Goal: Task Accomplishment & Management: Use online tool/utility

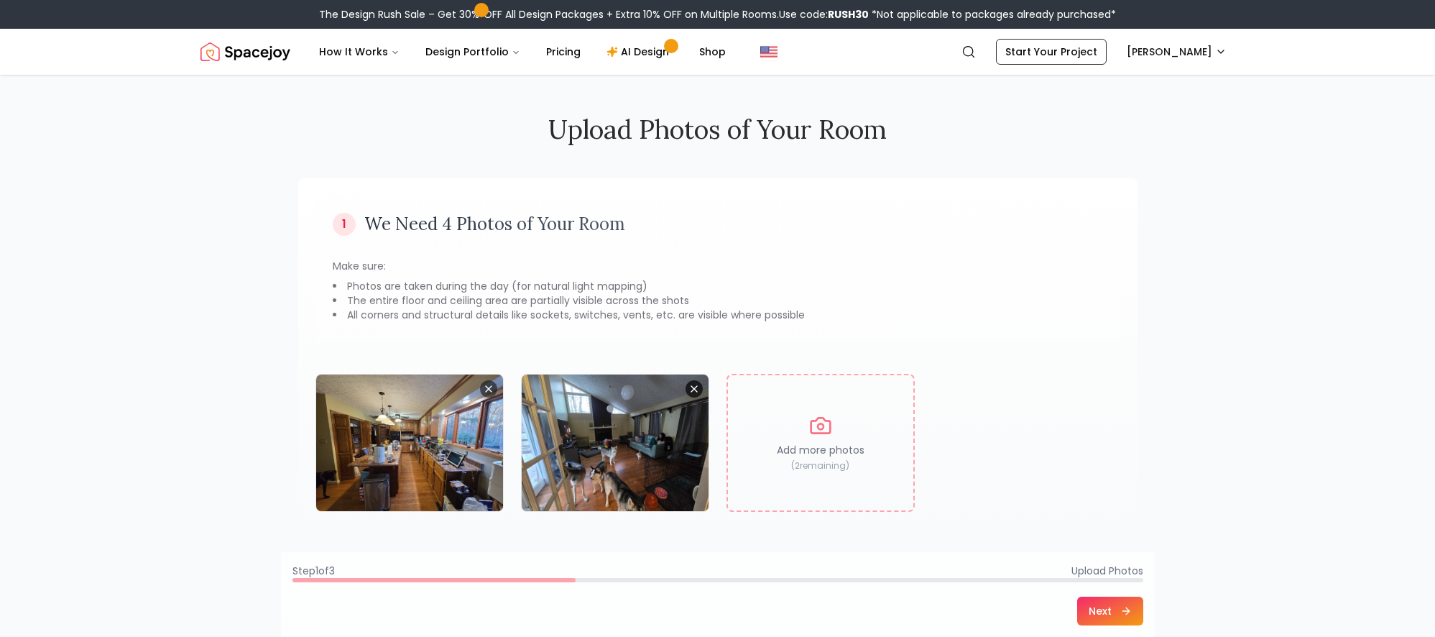
click at [694, 388] on icon "Remove image" at bounding box center [694, 389] width 6 height 6
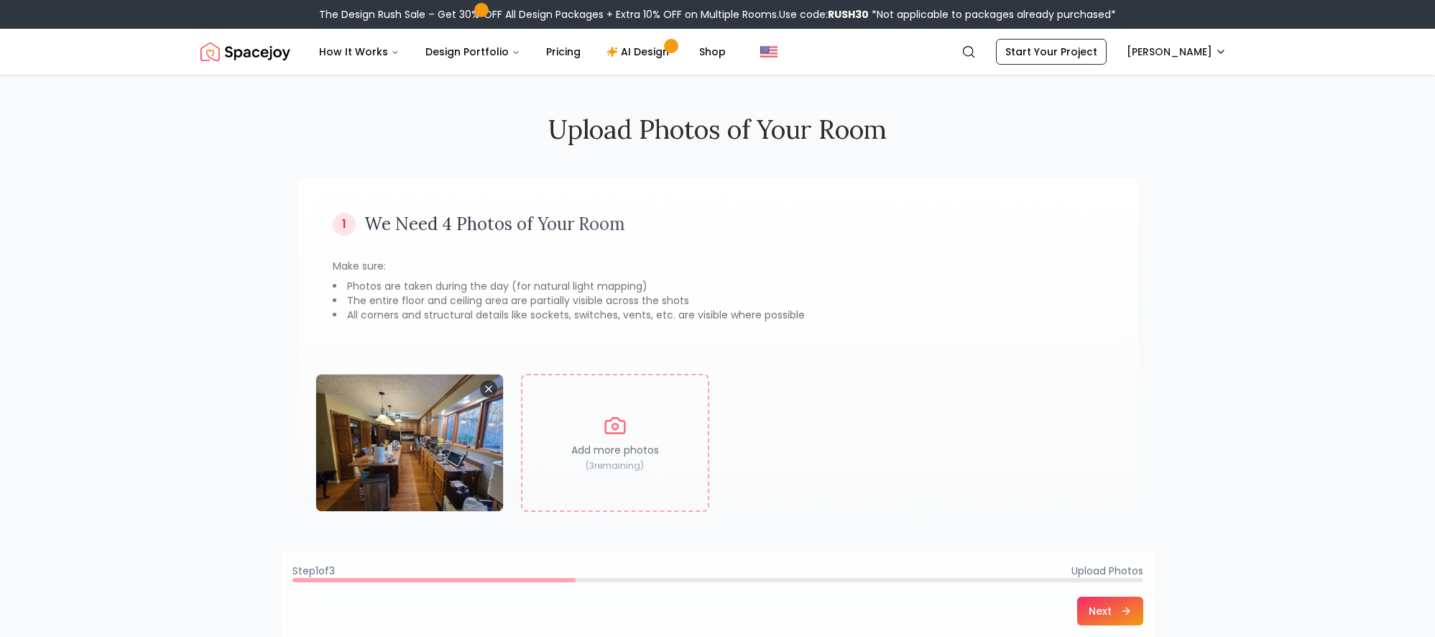
click at [1092, 622] on button "Next" at bounding box center [1110, 610] width 66 height 29
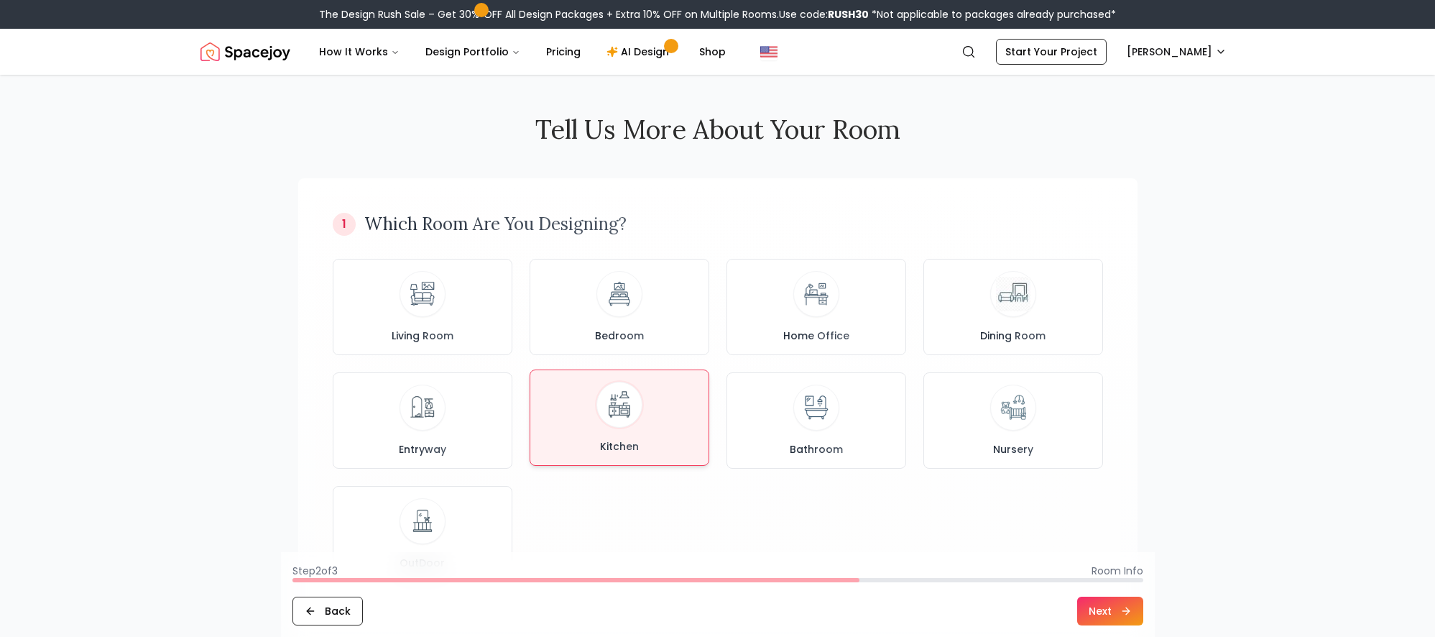
click at [625, 434] on div "Kitchen" at bounding box center [619, 418] width 155 height 72
click at [1087, 599] on button "Next" at bounding box center [1110, 610] width 66 height 29
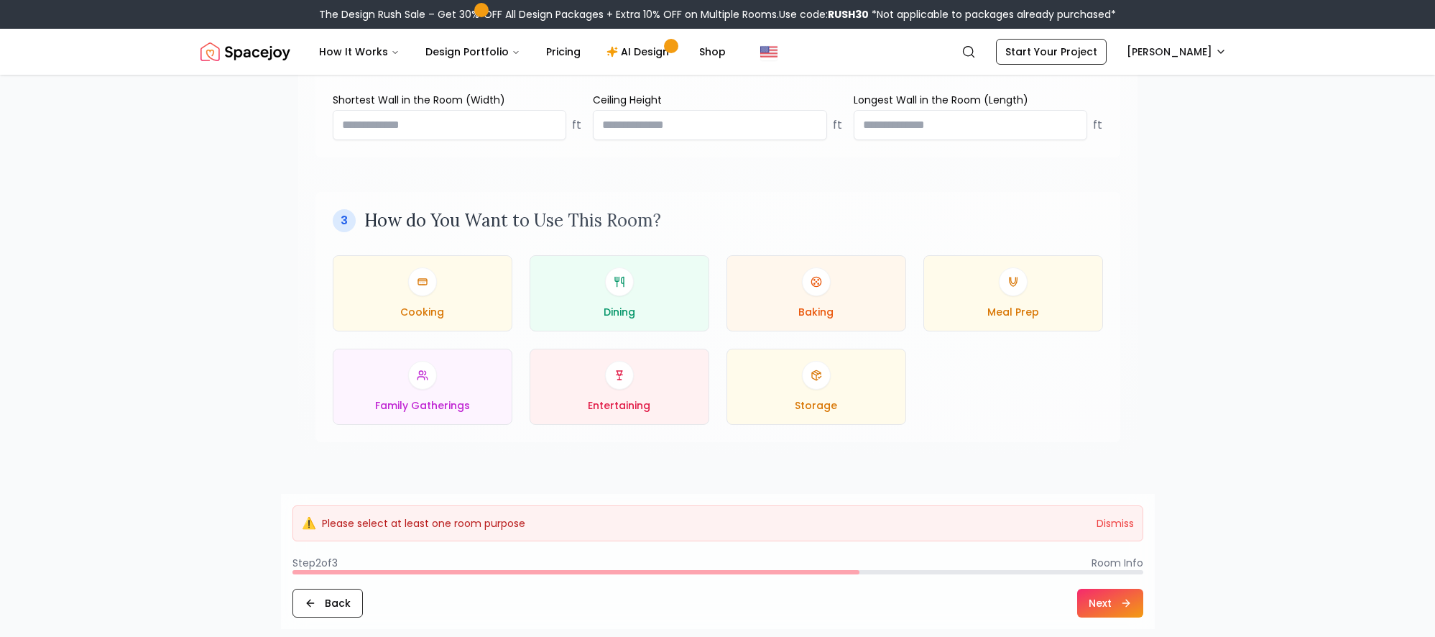
scroll to position [607, 0]
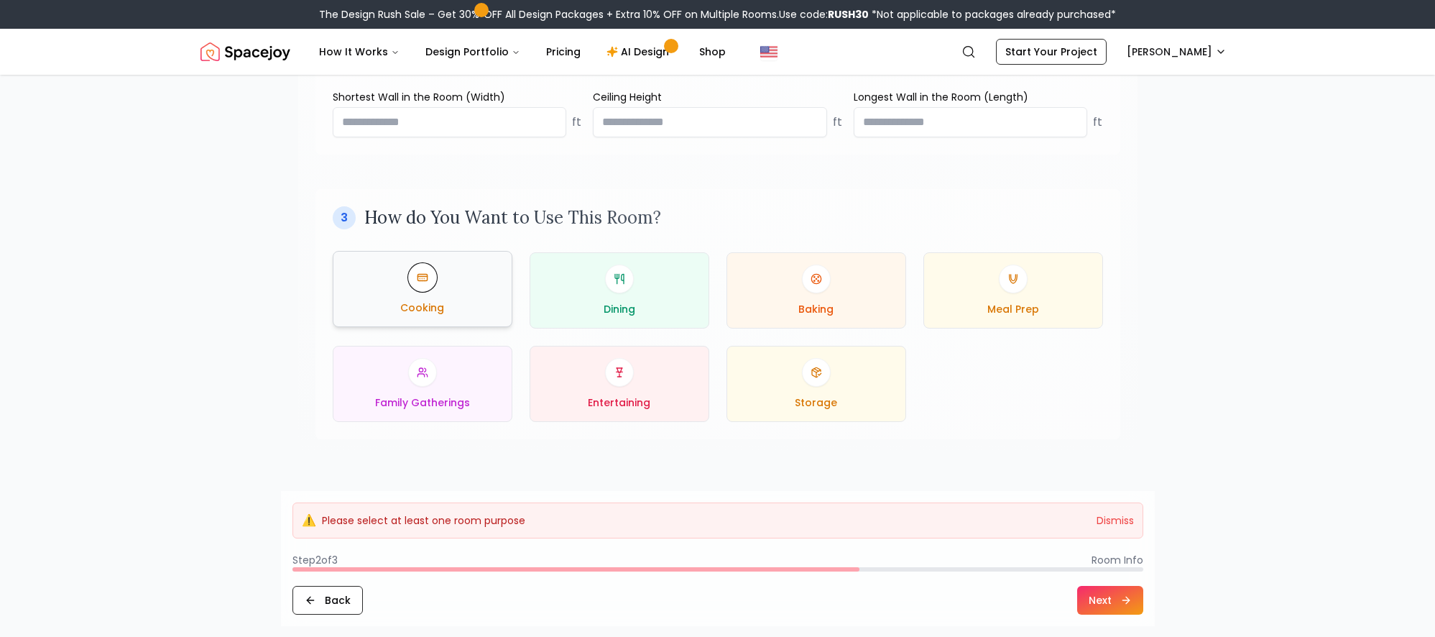
click at [421, 295] on div "Cooking" at bounding box center [422, 289] width 155 height 52
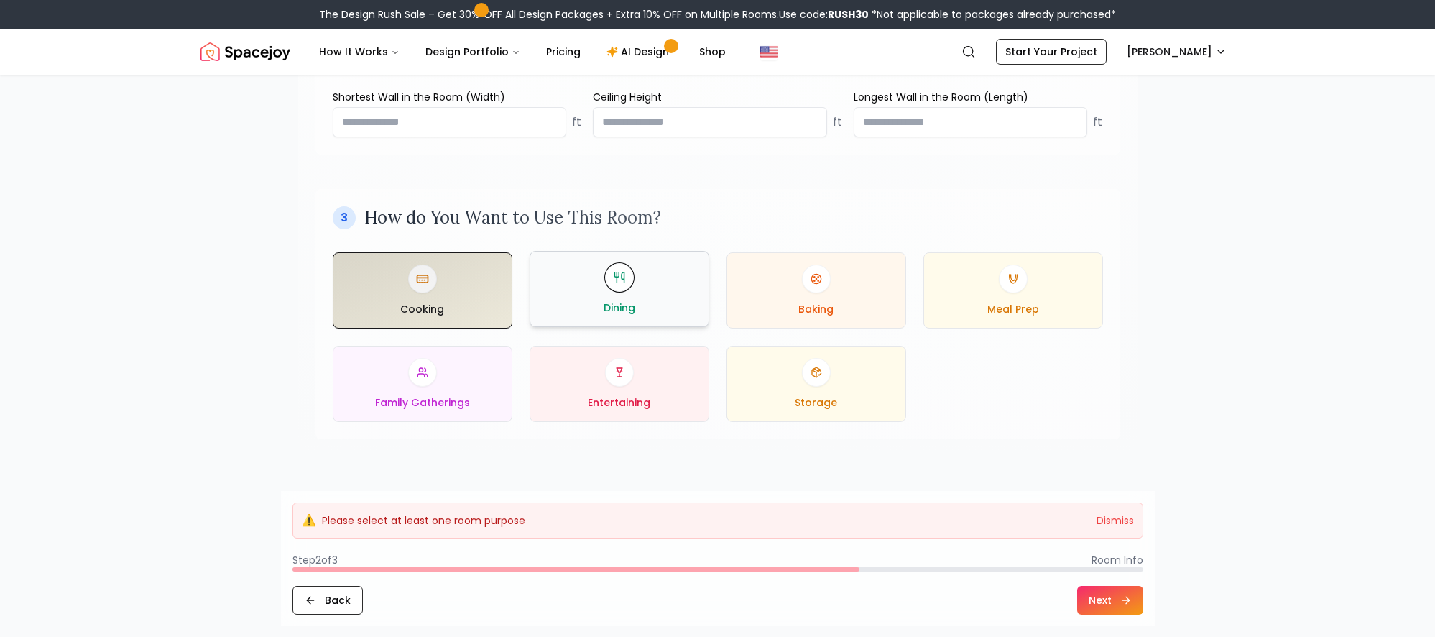
click at [617, 313] on span "Dining" at bounding box center [620, 307] width 32 height 14
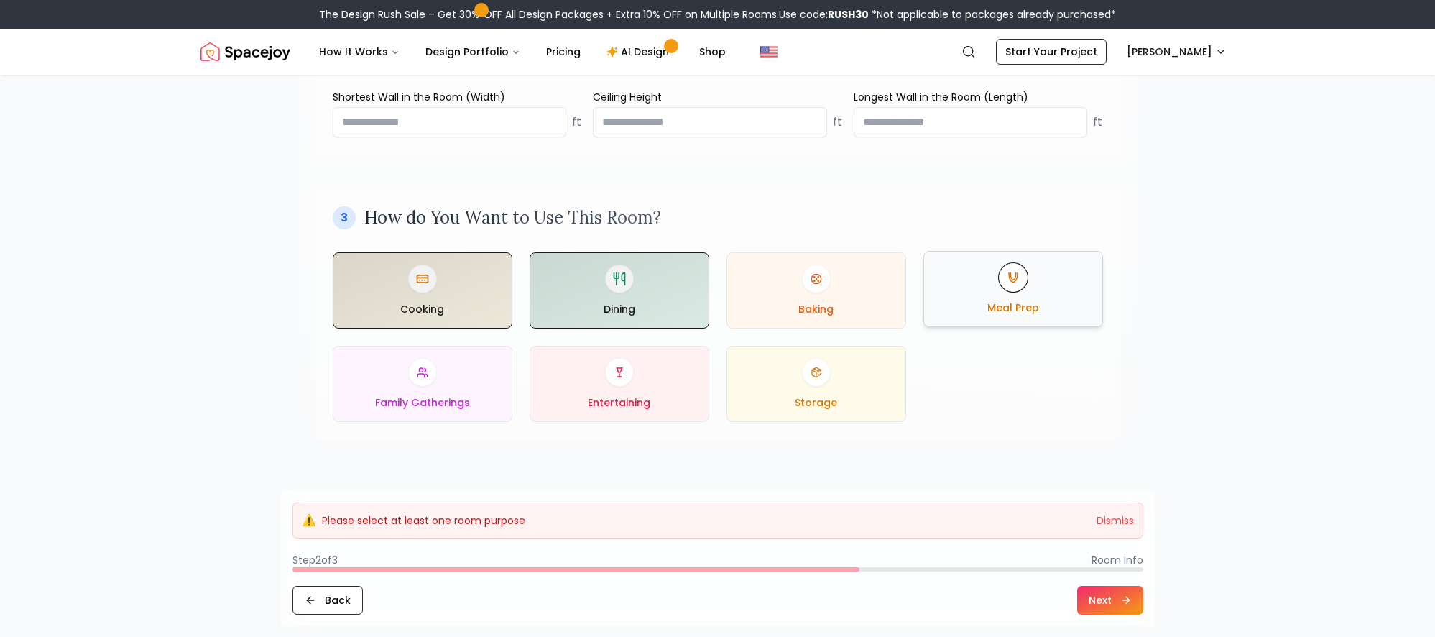
click at [990, 300] on div "Meal Prep" at bounding box center [1013, 289] width 155 height 52
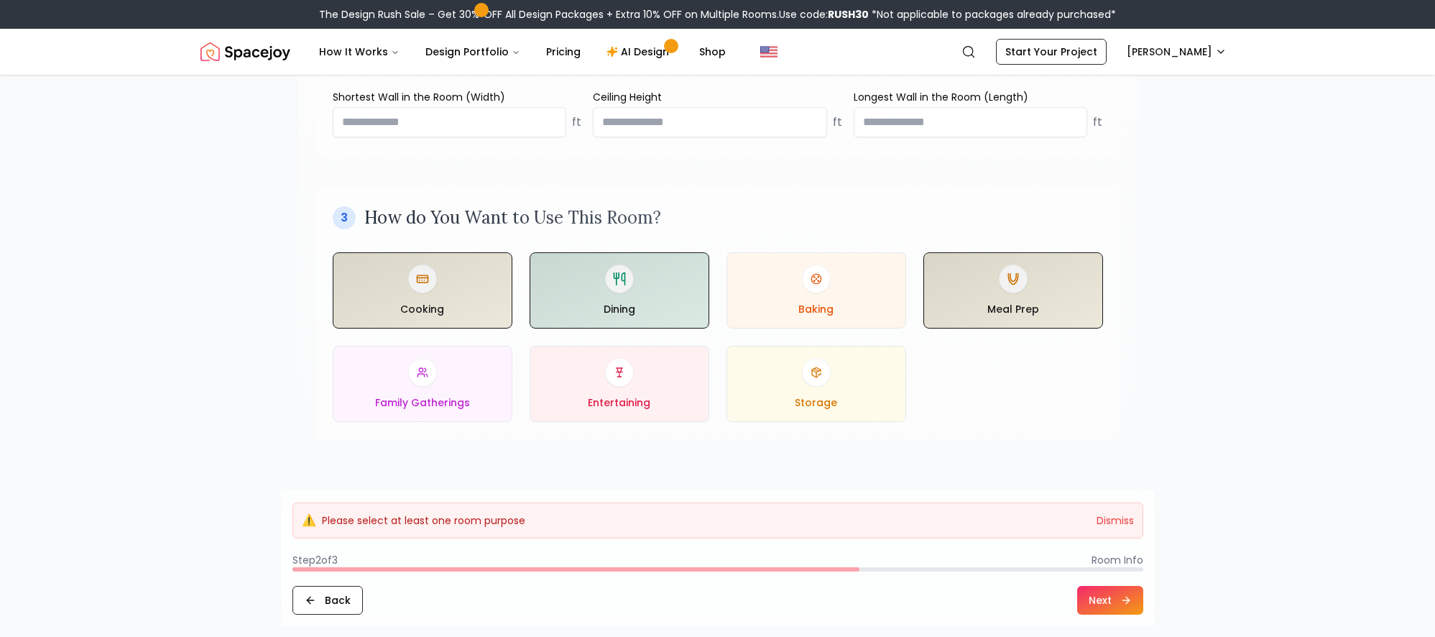
scroll to position [640, 0]
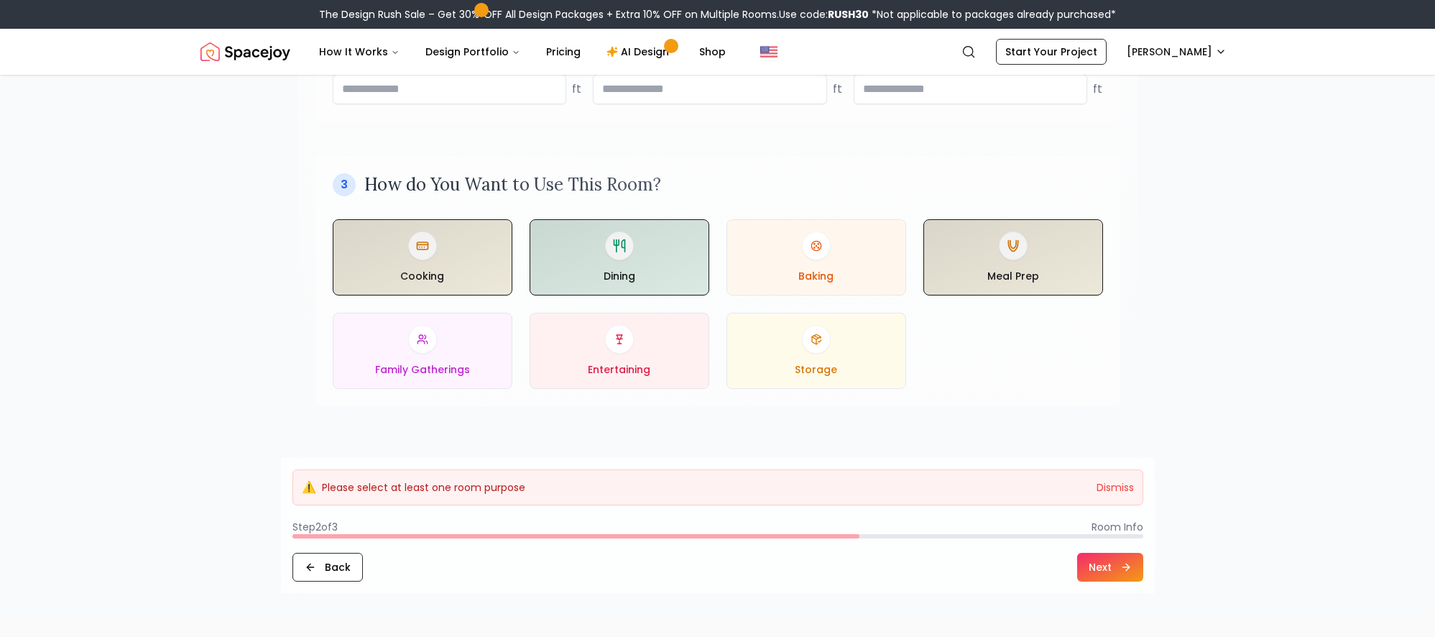
click at [1112, 574] on button "Next" at bounding box center [1110, 567] width 66 height 29
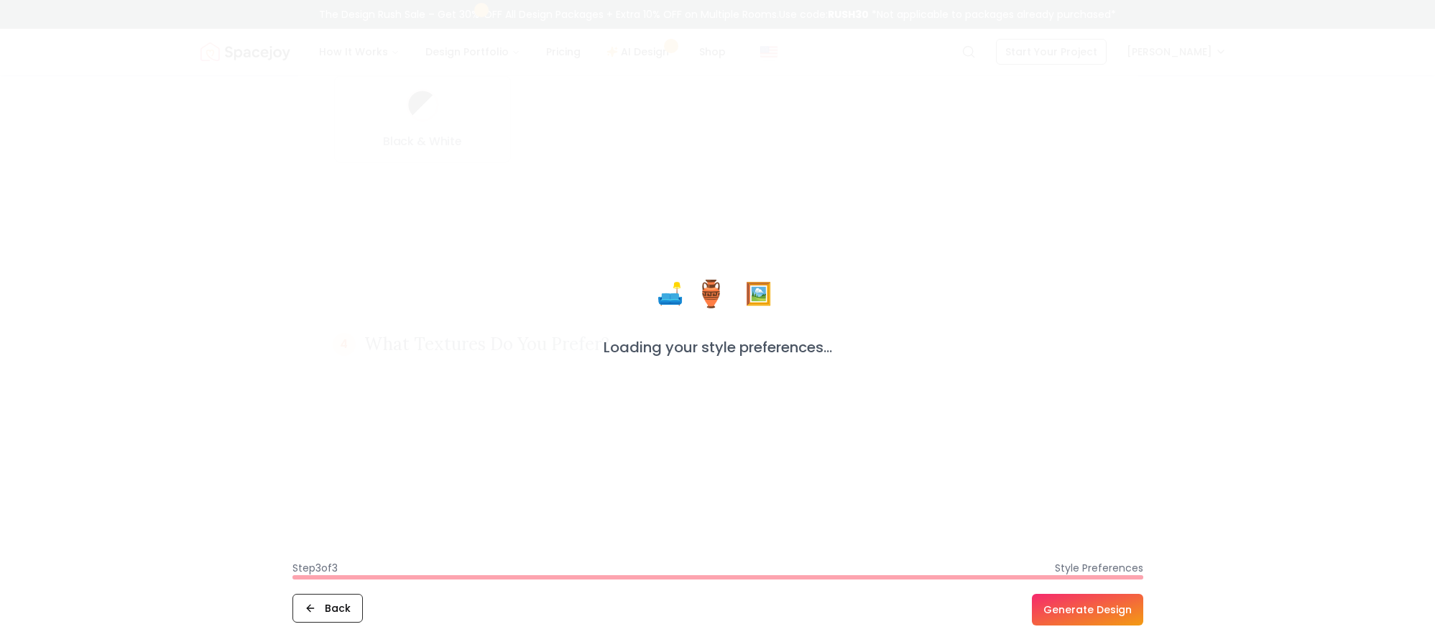
scroll to position [0, 0]
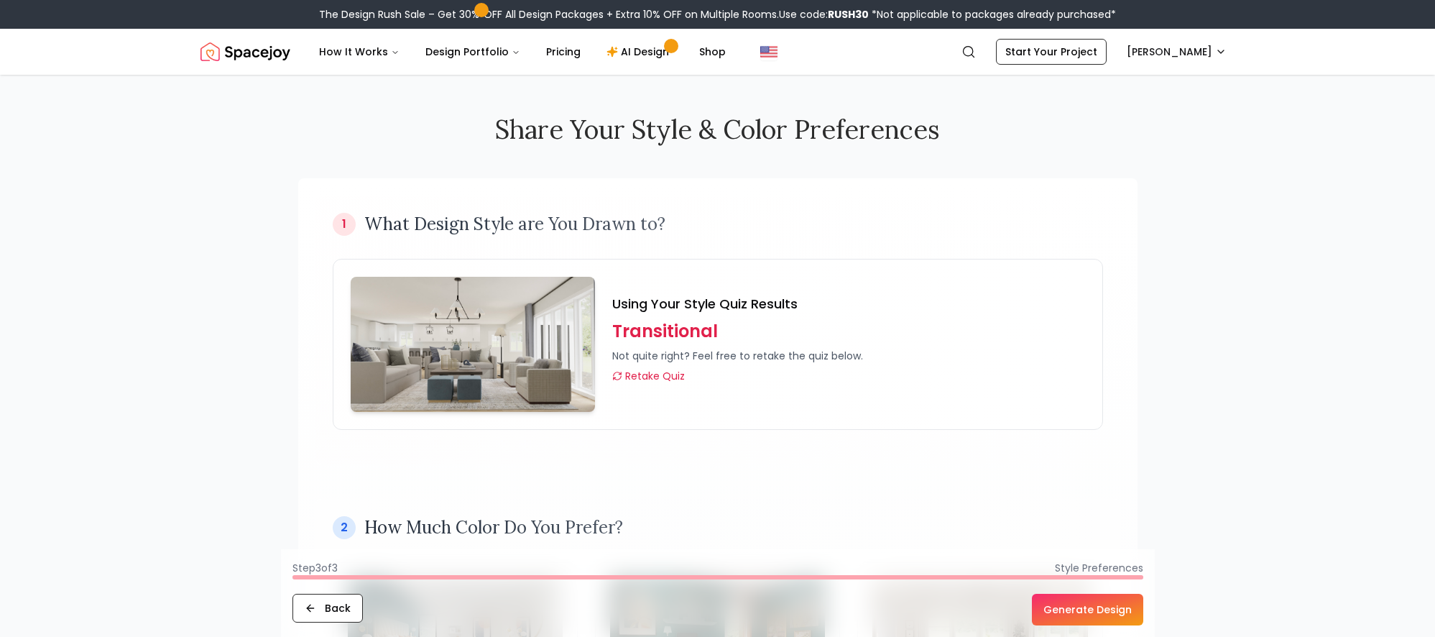
click at [1081, 607] on button "Generate Design" at bounding box center [1087, 610] width 111 height 32
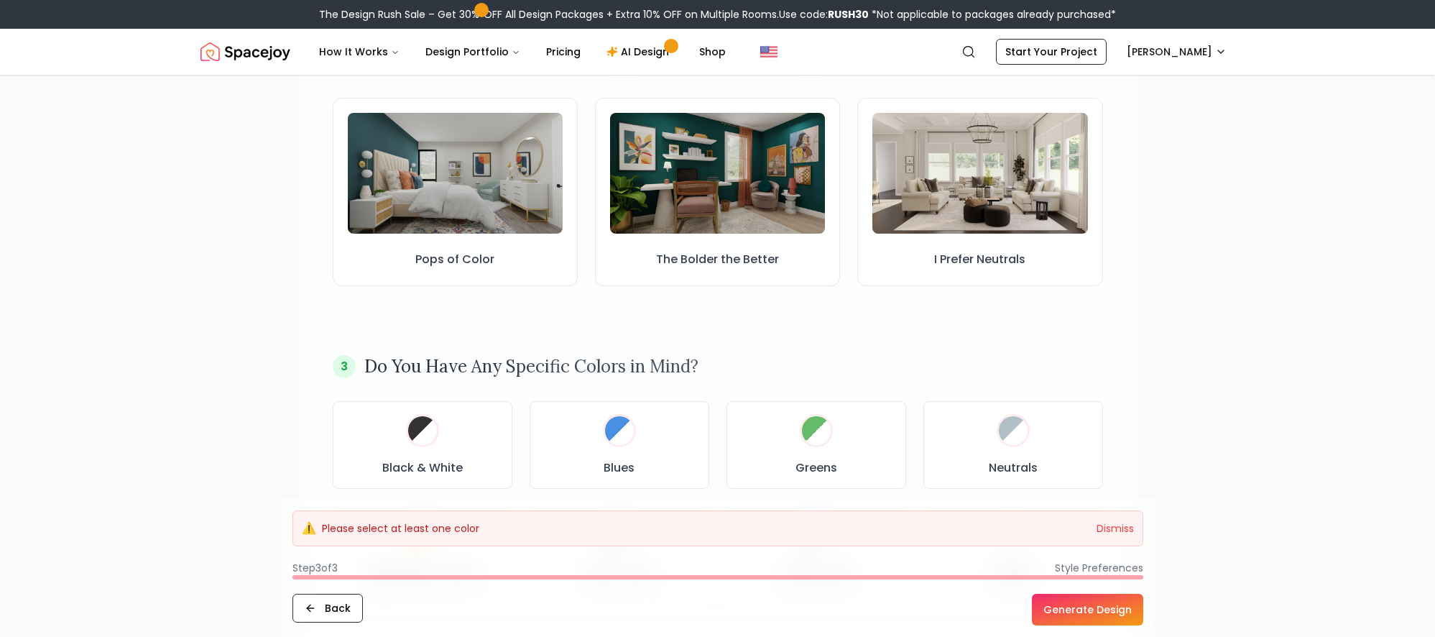
scroll to position [448, 0]
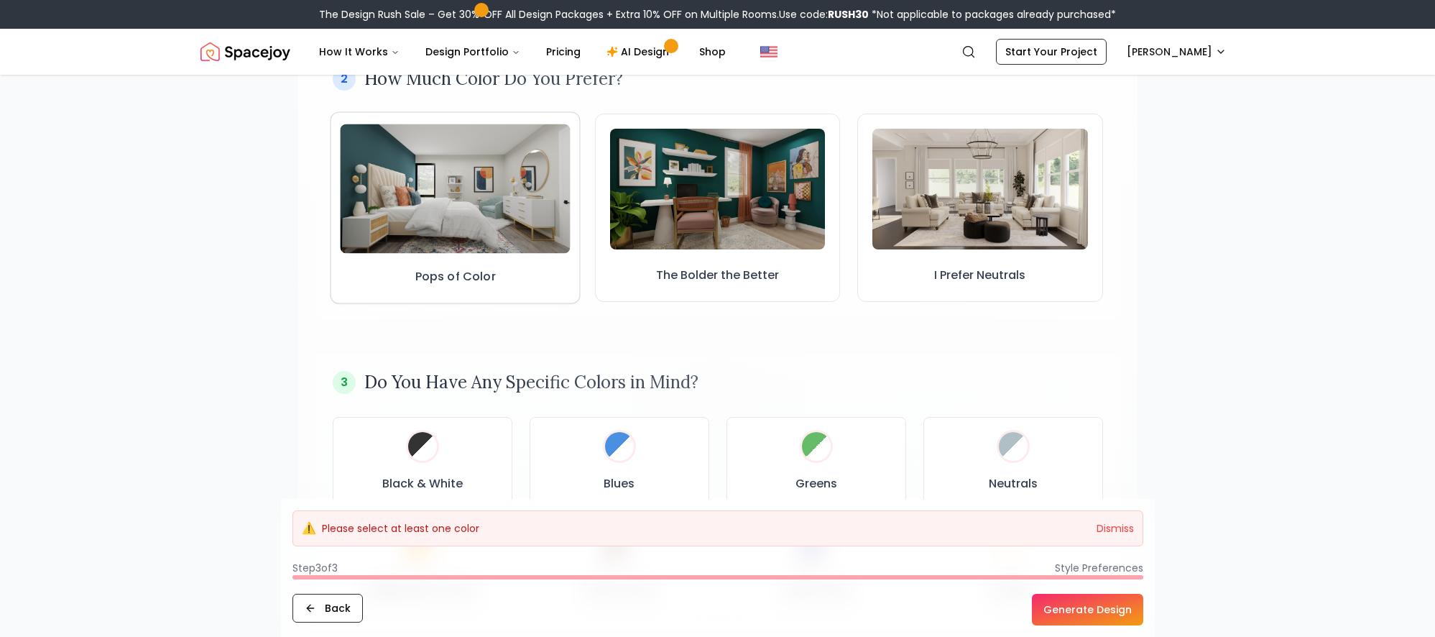
click at [479, 217] on img at bounding box center [455, 188] width 231 height 129
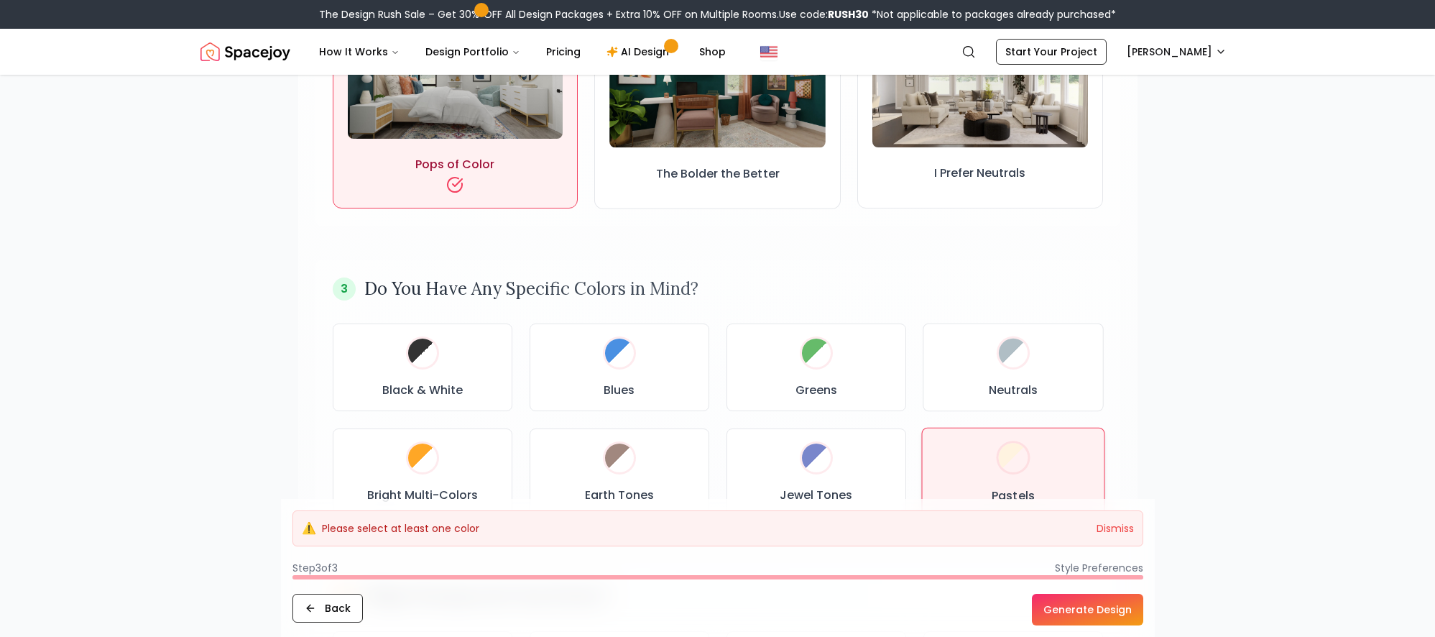
scroll to position [562, 0]
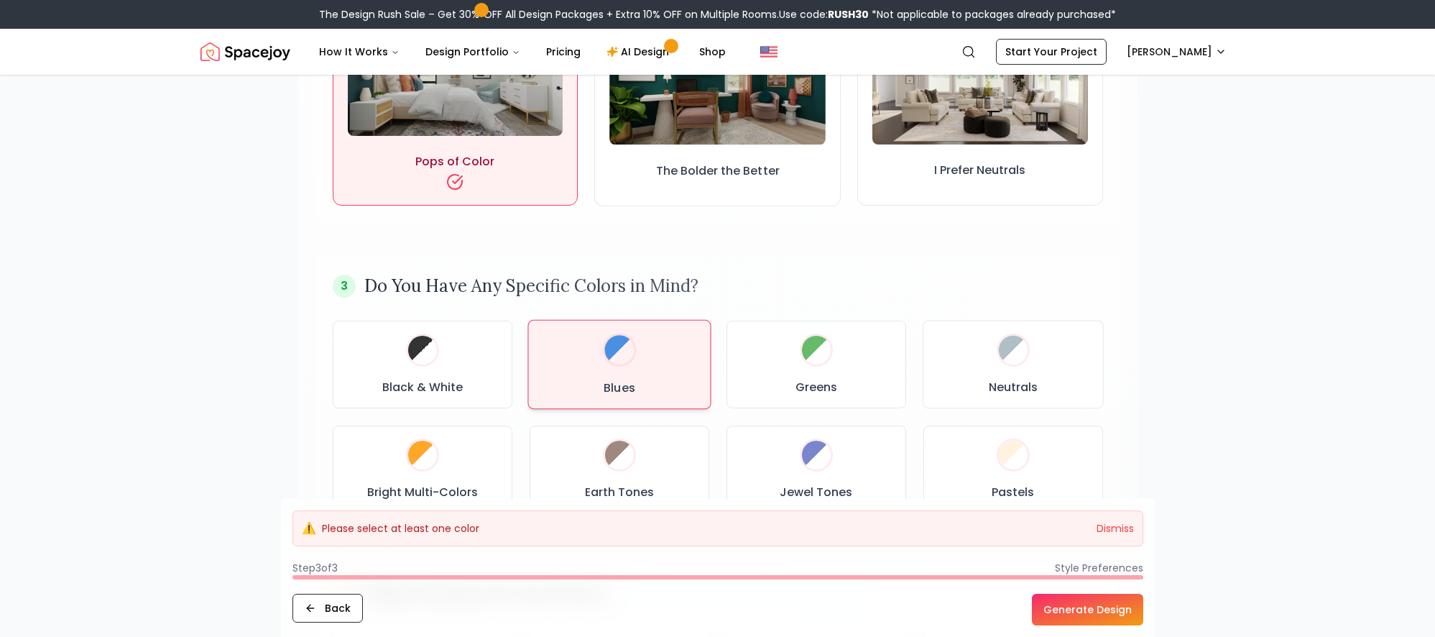
click at [651, 365] on div "Blues" at bounding box center [619, 364] width 158 height 65
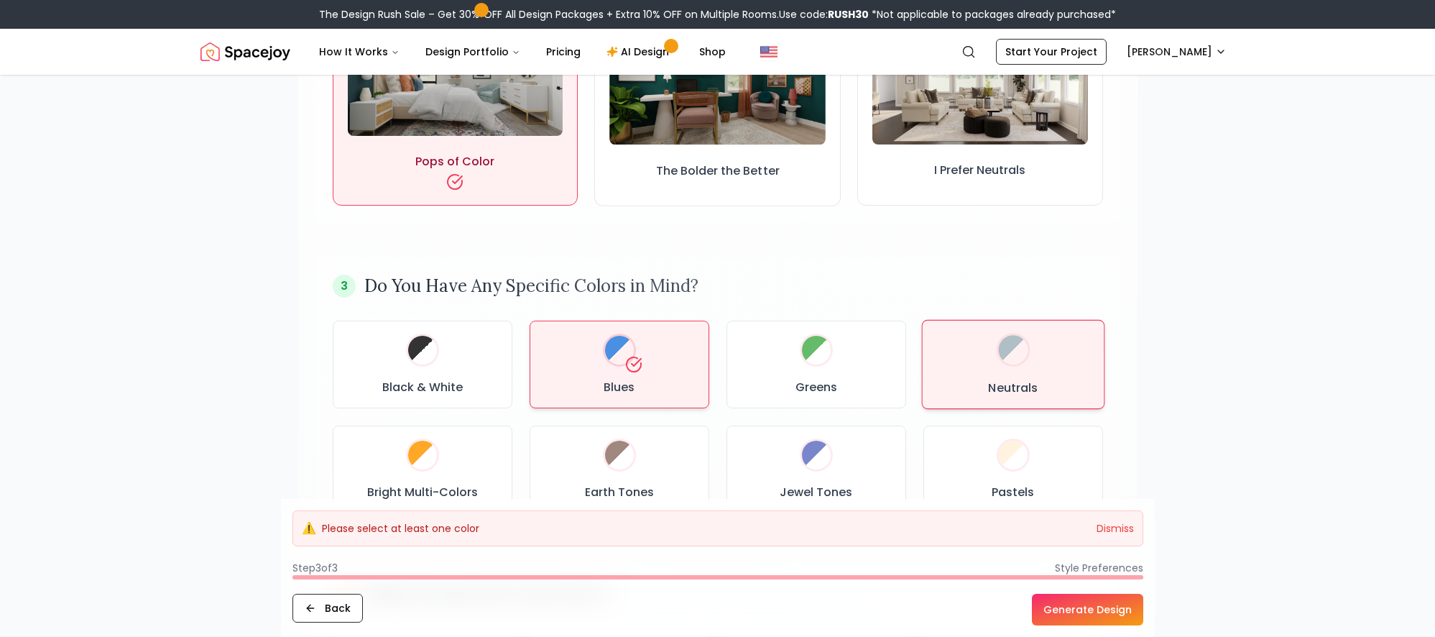
click at [1051, 358] on div "Neutrals" at bounding box center [1012, 364] width 158 height 65
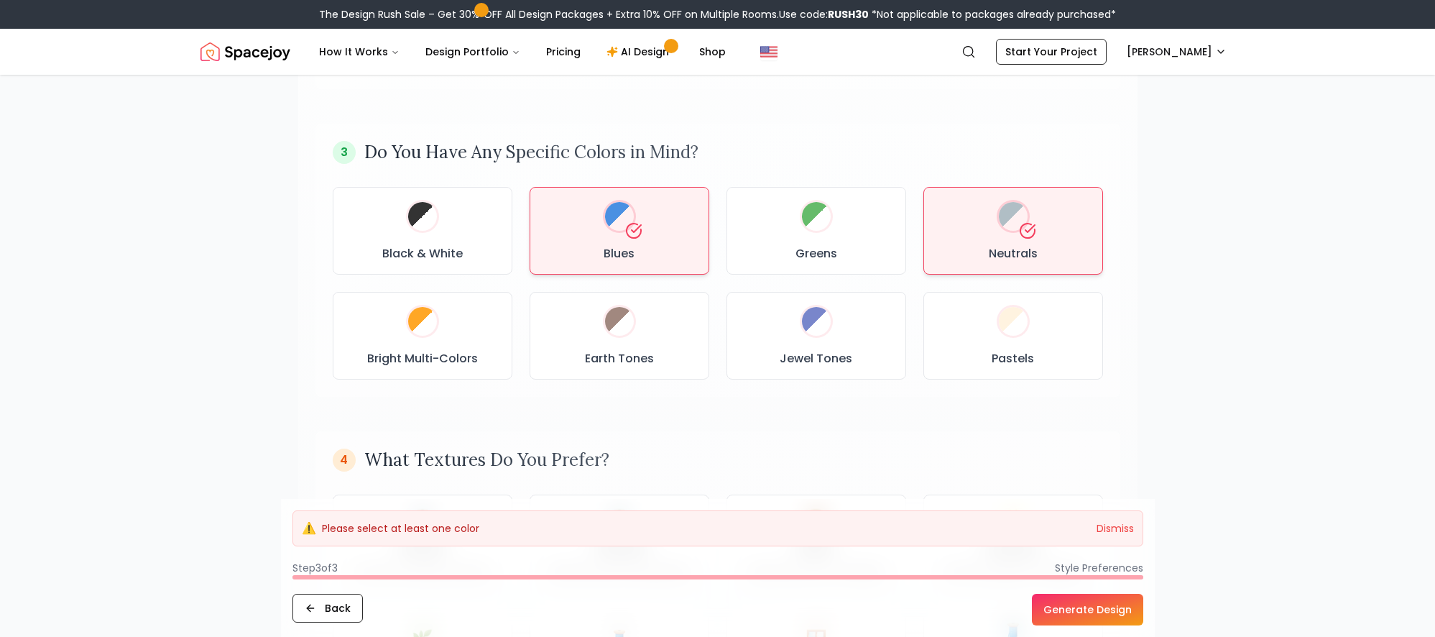
scroll to position [793, 0]
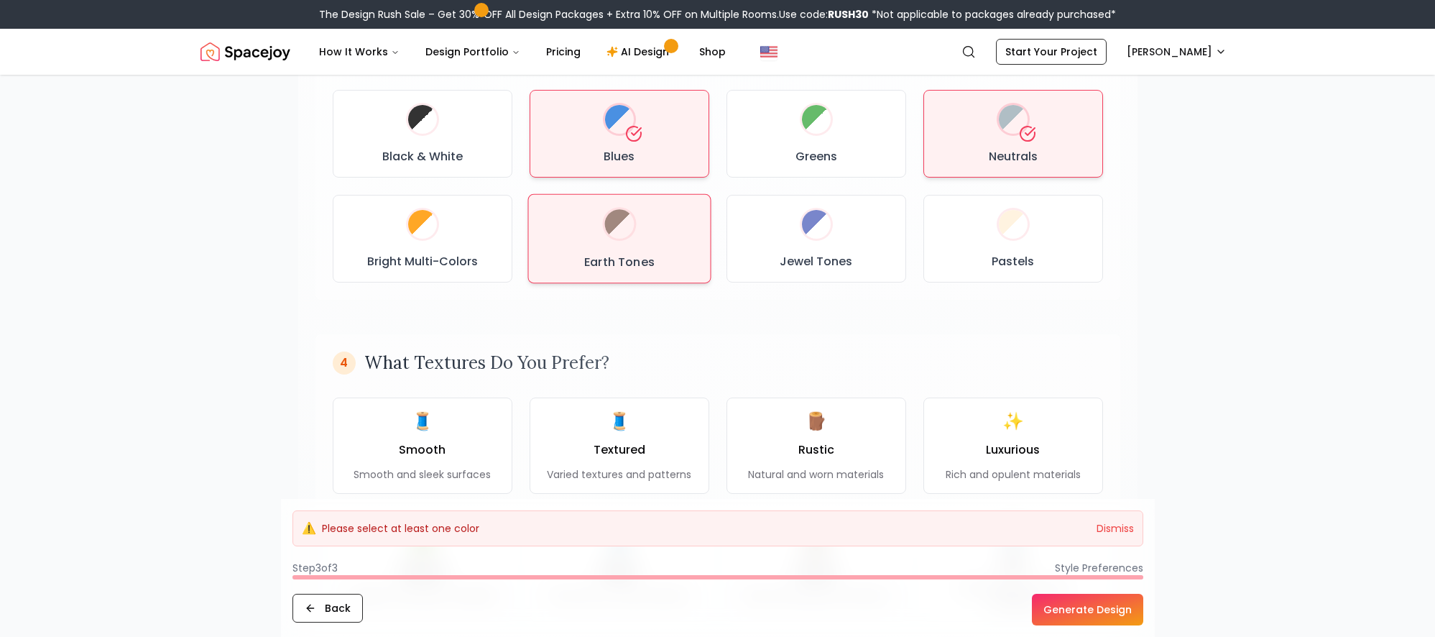
click at [613, 246] on div "Earth Tones" at bounding box center [619, 238] width 158 height 65
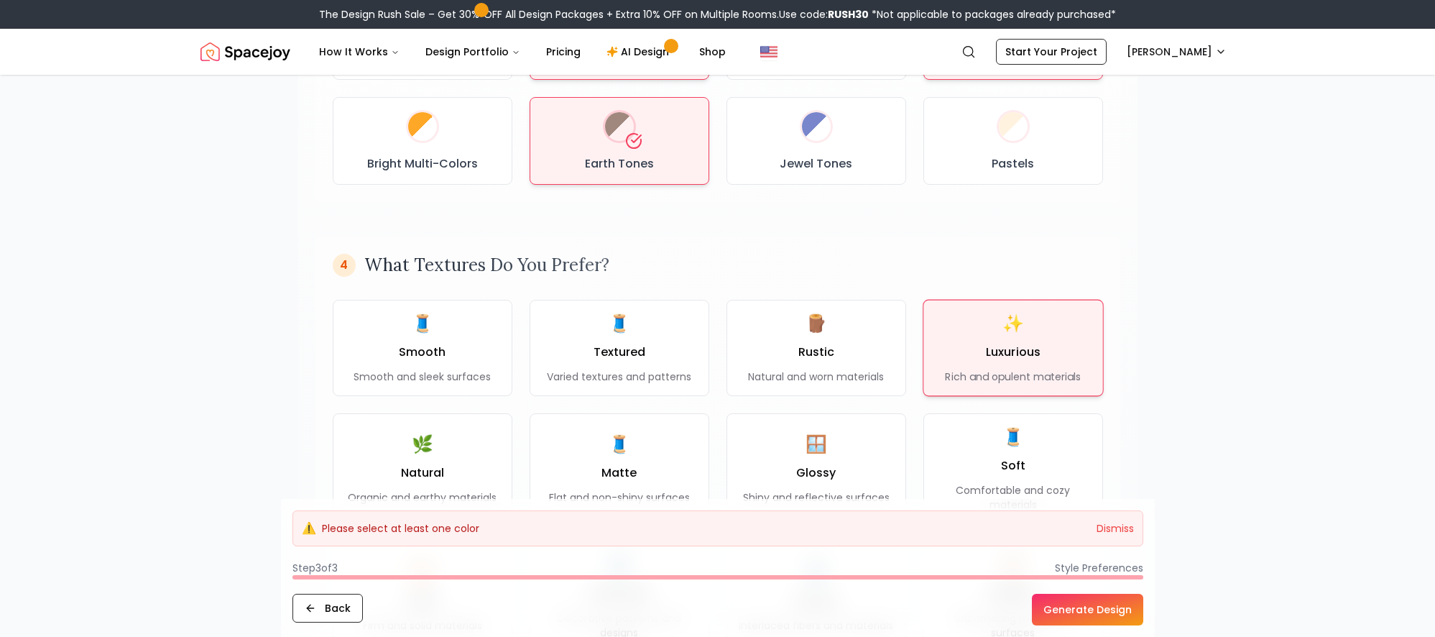
scroll to position [928, 0]
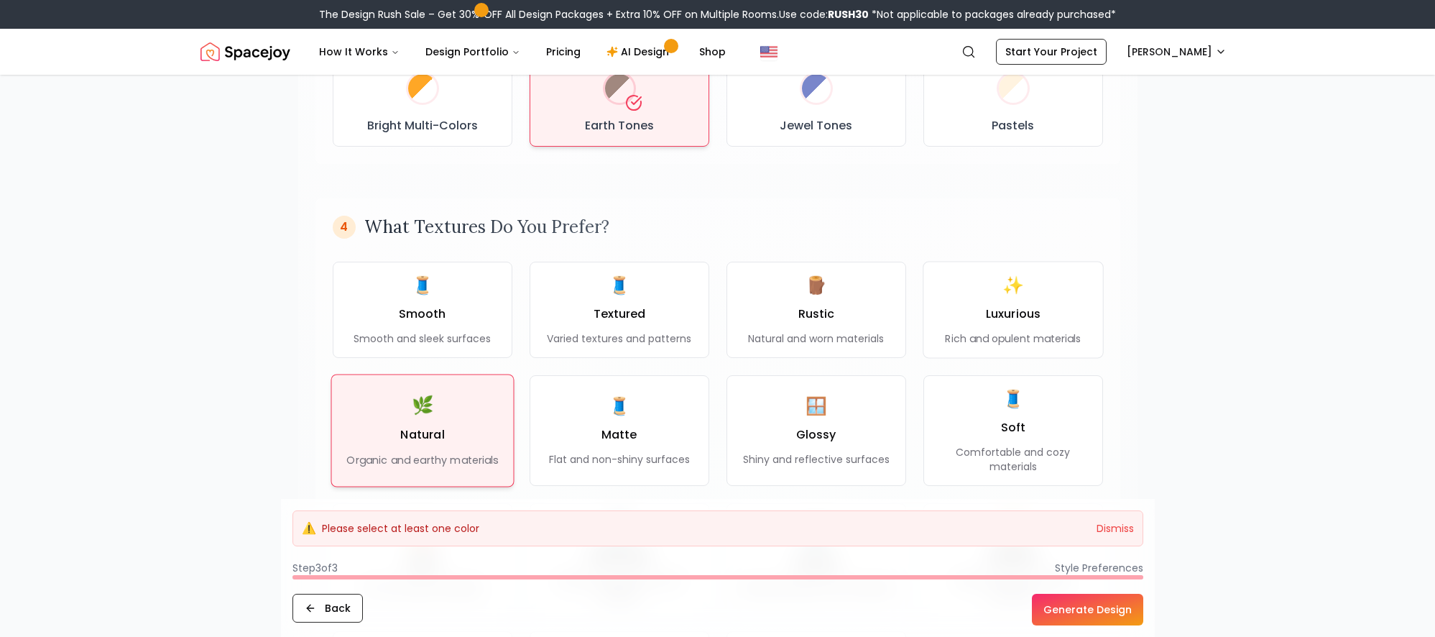
click at [421, 412] on span "🌿" at bounding box center [422, 406] width 22 height 24
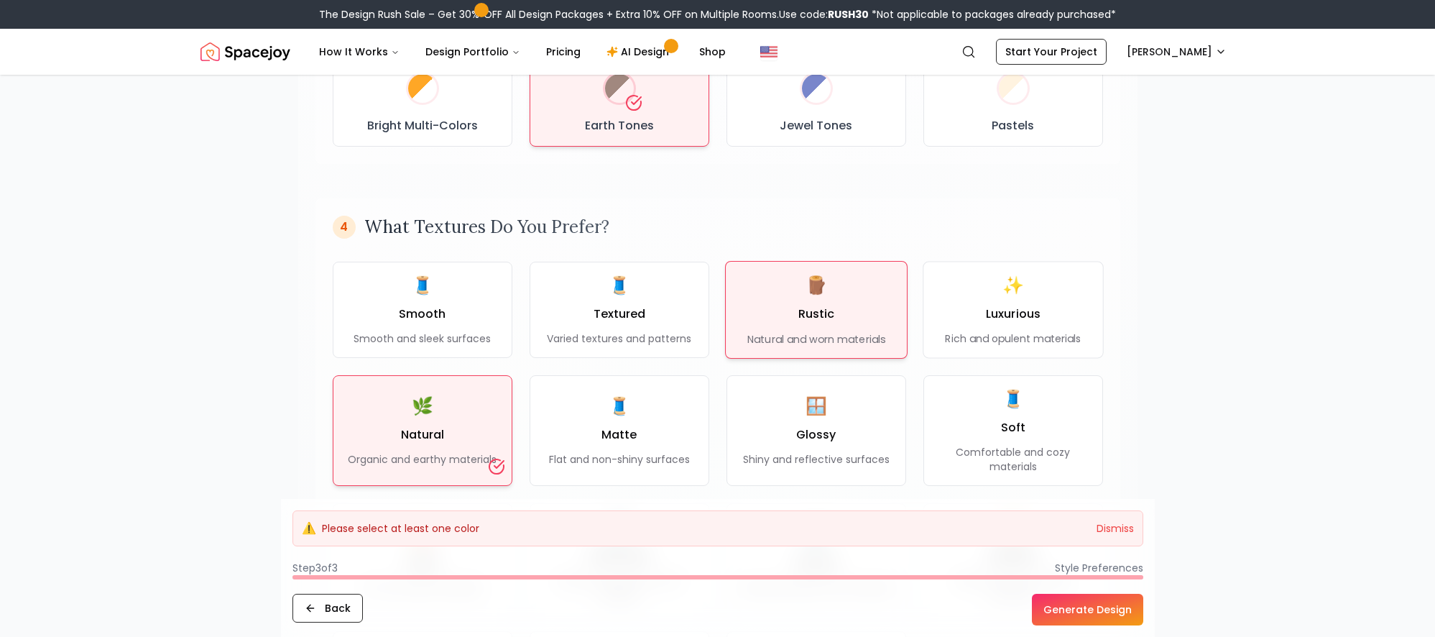
click at [798, 333] on p "Natural and worn materials" at bounding box center [816, 338] width 138 height 14
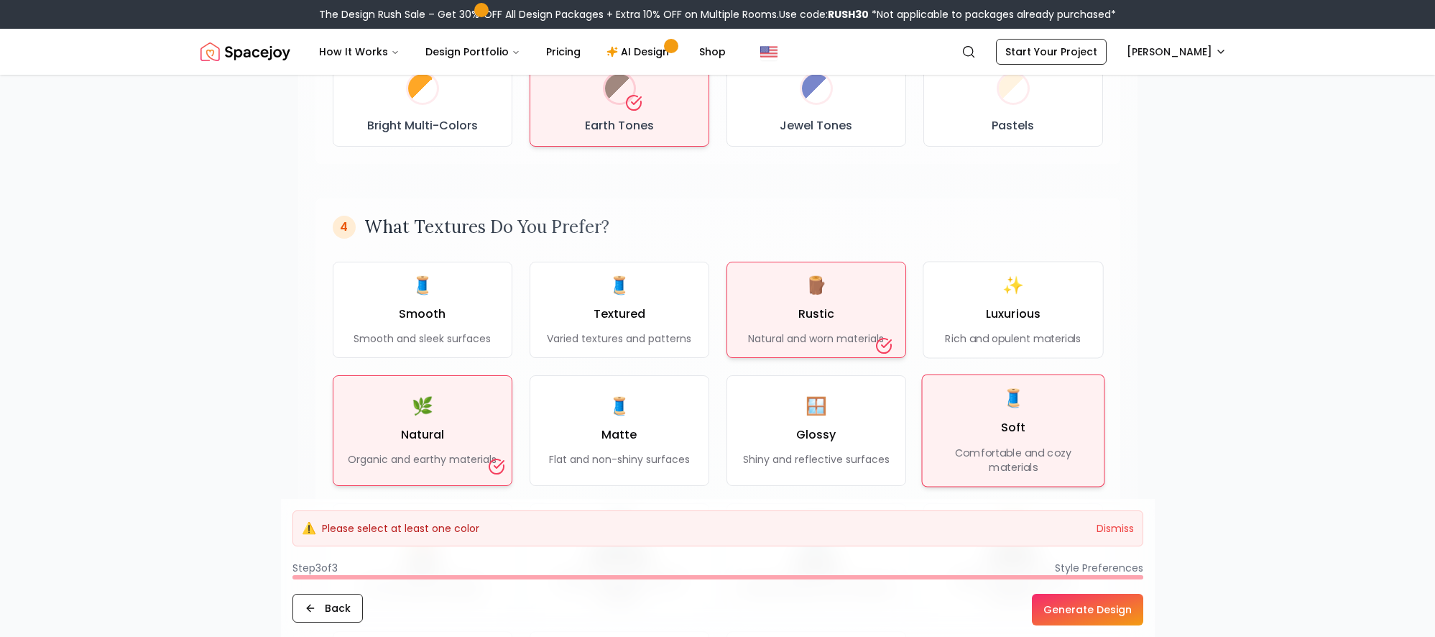
click at [1013, 478] on button "🧵 Soft Comfortable and cozy materials" at bounding box center [1012, 430] width 183 height 113
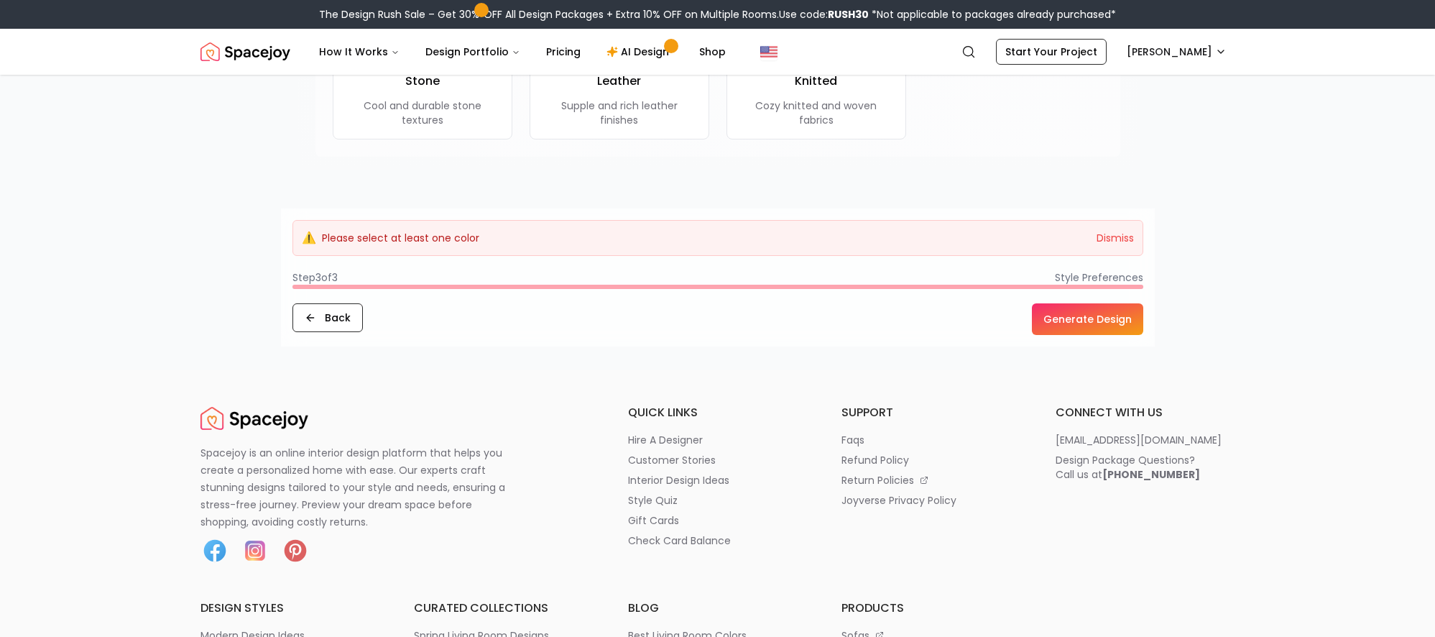
scroll to position [1383, 0]
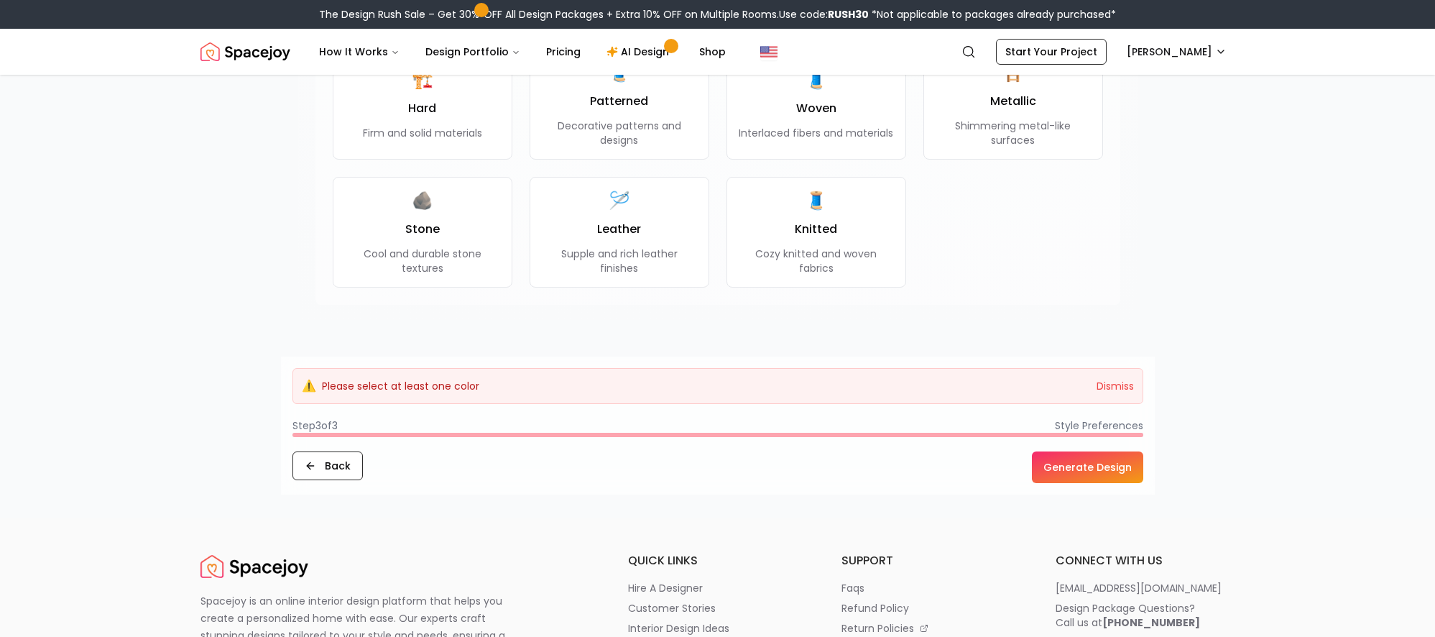
click at [1074, 461] on button "Generate Design" at bounding box center [1087, 467] width 111 height 32
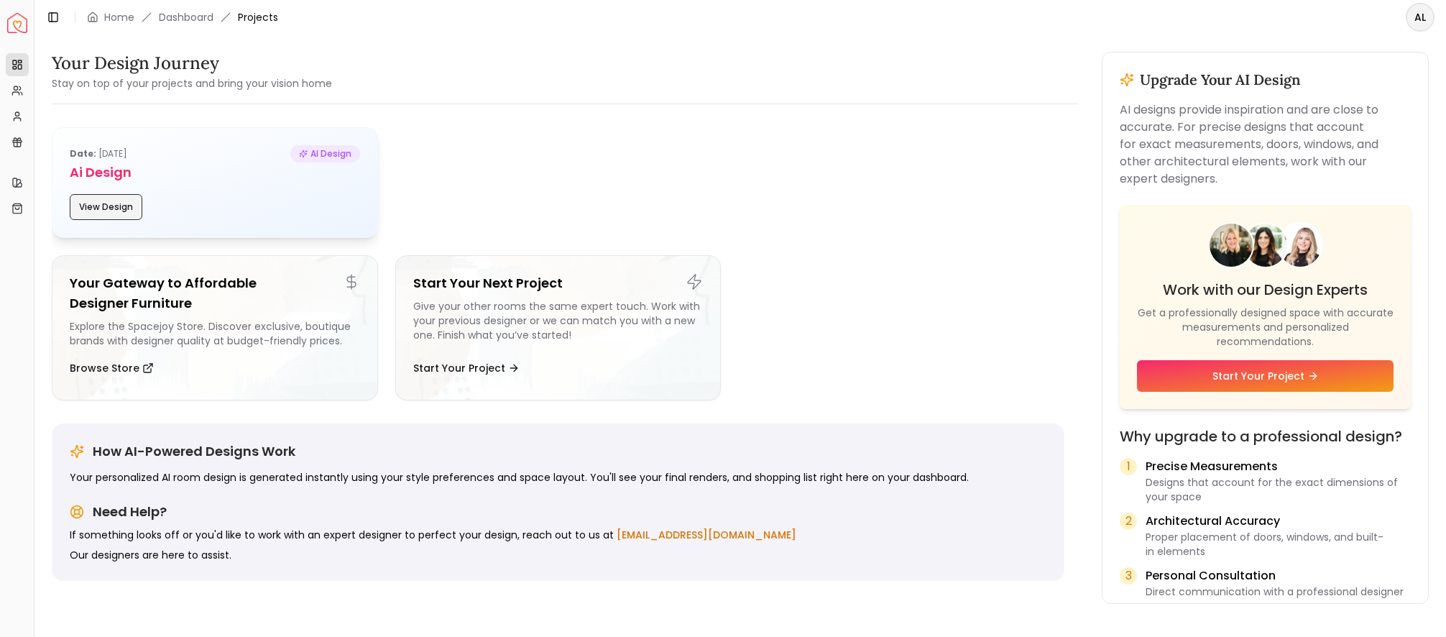
click at [105, 213] on button "View Design" at bounding box center [106, 207] width 73 height 26
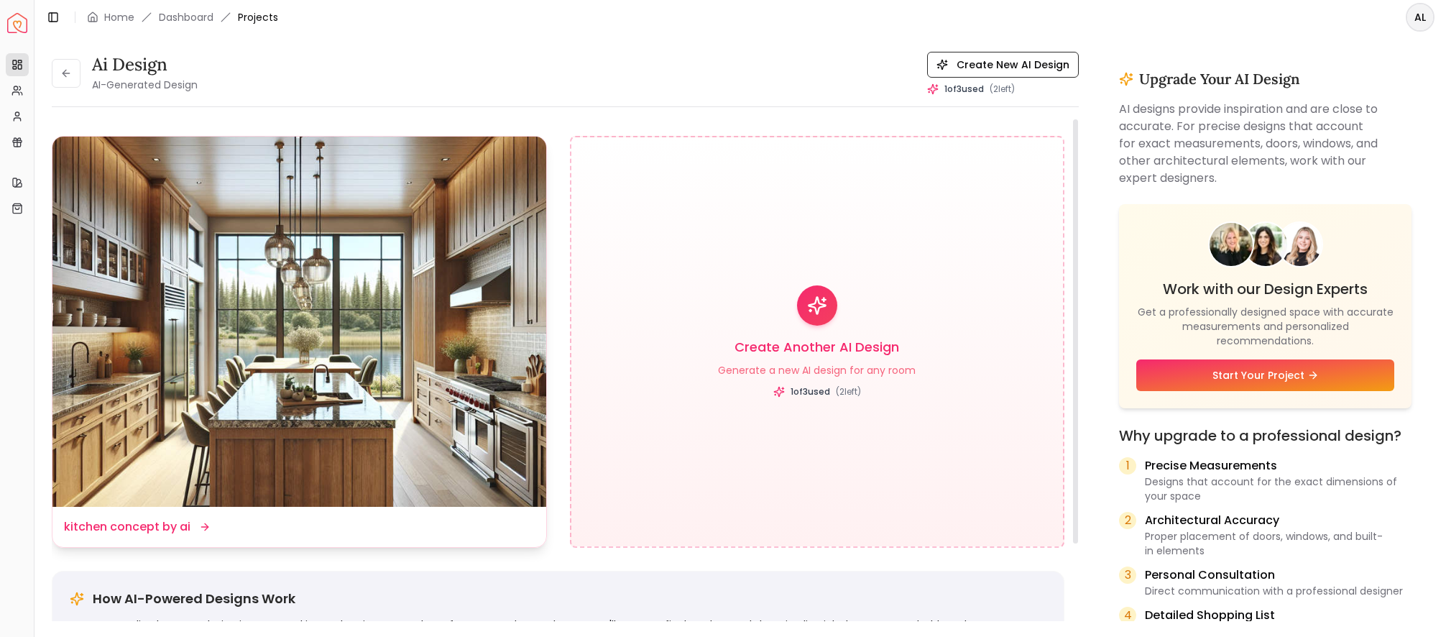
click at [118, 529] on dd "kitchen concept by ai" at bounding box center [127, 526] width 126 height 17
